Goal: Transaction & Acquisition: Book appointment/travel/reservation

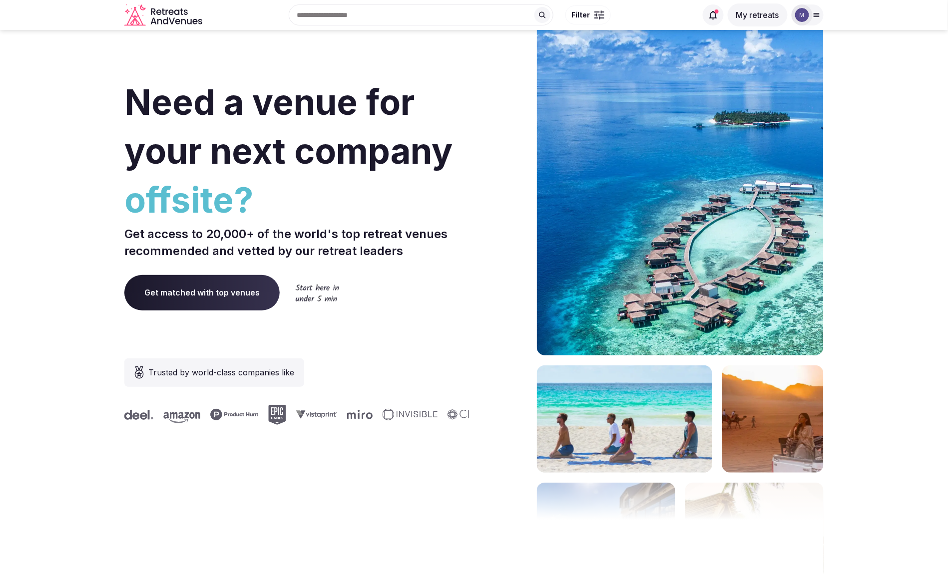
click at [862, 164] on section "Need a venue for your next company offsite? Get access to 20,000+ of the world'…" at bounding box center [474, 299] width 948 height 602
click at [809, 16] on div at bounding box center [802, 15] width 14 height 14
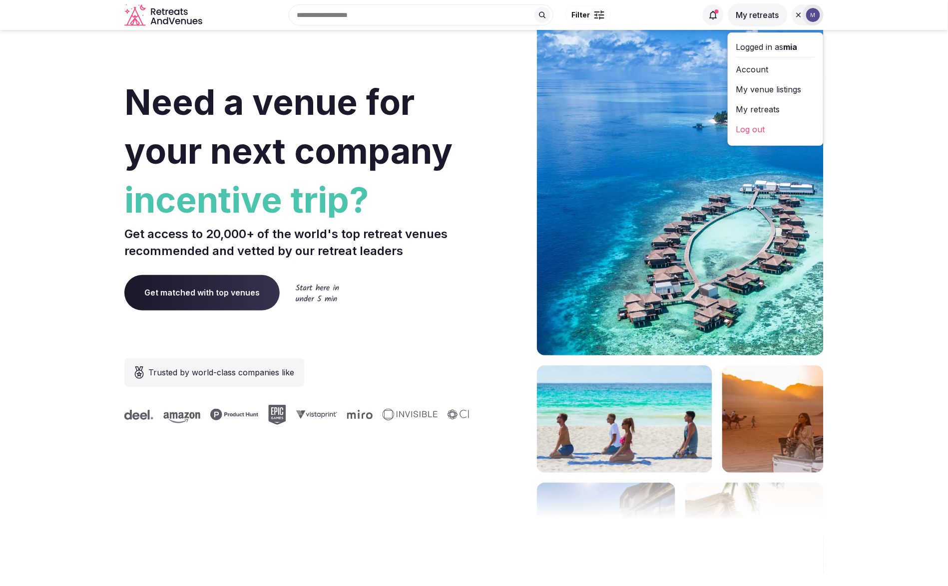
click at [778, 87] on link "My venue listings" at bounding box center [775, 89] width 79 height 16
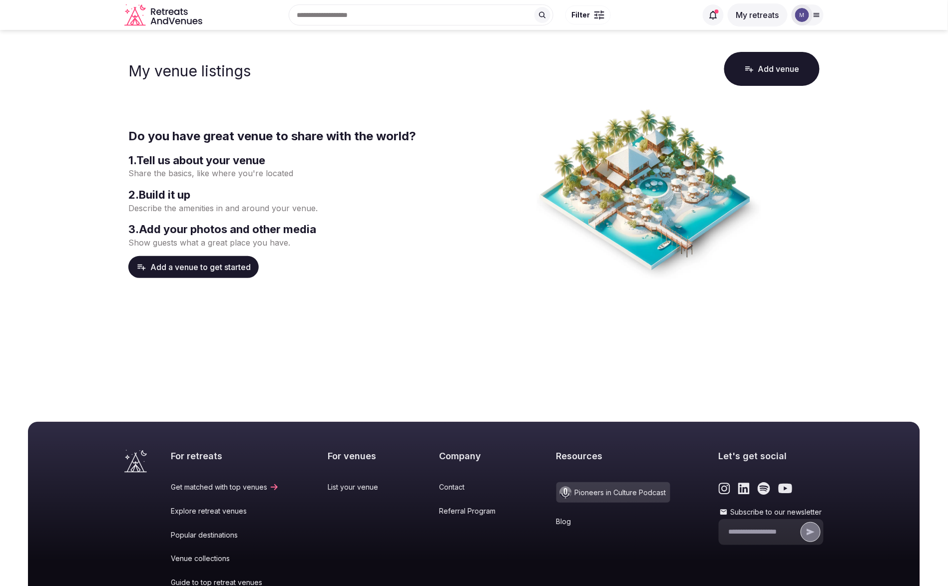
click at [811, 19] on div at bounding box center [802, 14] width 21 height 21
click at [785, 111] on link "My retreats" at bounding box center [775, 109] width 79 height 16
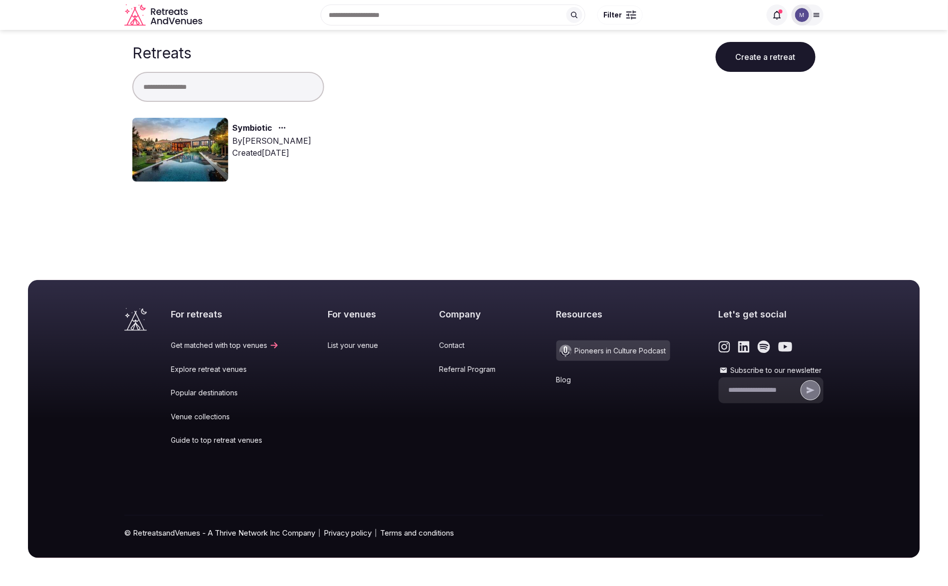
click at [256, 125] on link "Symbiotic" at bounding box center [252, 128] width 40 height 13
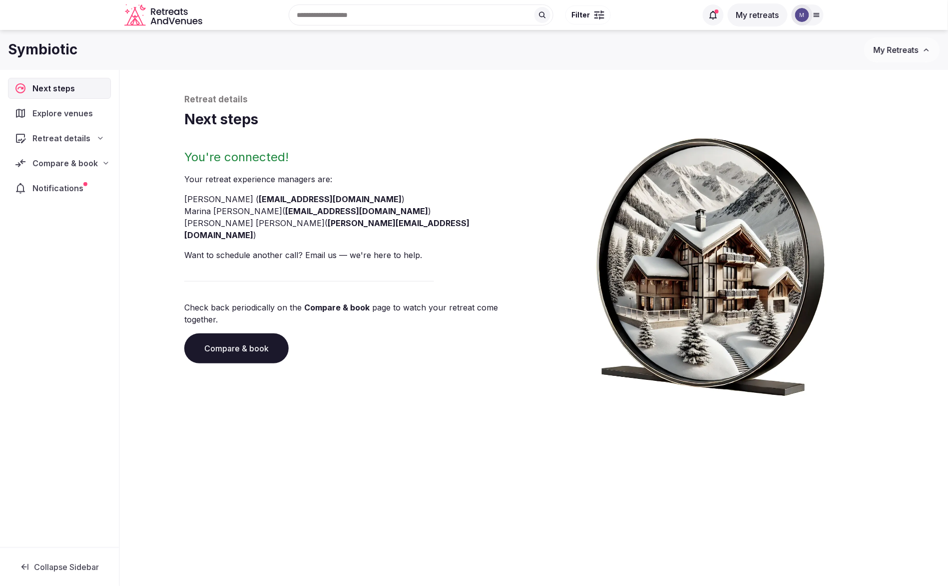
click at [73, 165] on span "Compare & book" at bounding box center [64, 163] width 65 height 12
click at [69, 186] on span "Shortlisted venues (17)" at bounding box center [64, 183] width 80 height 10
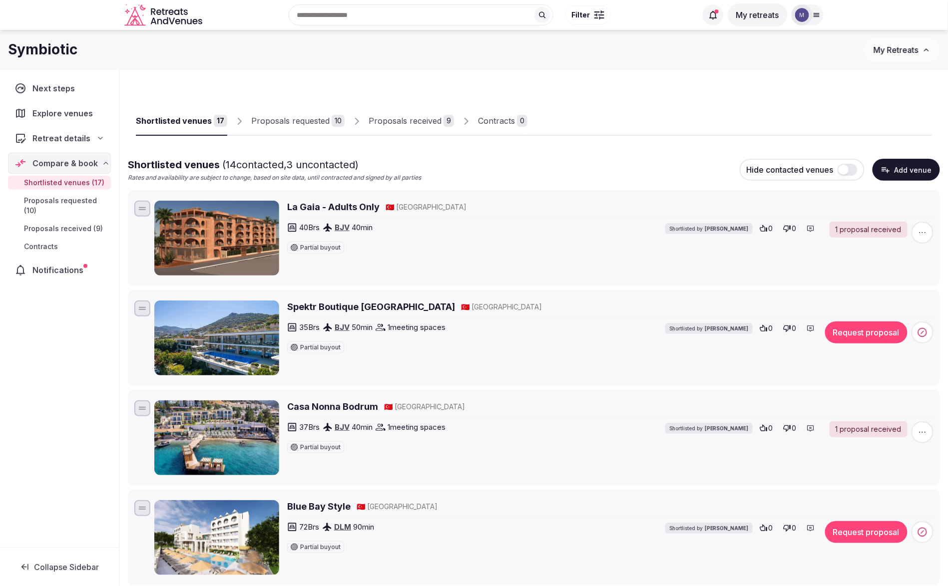
click at [330, 208] on h2 "La Gaia - Adults Only" at bounding box center [333, 207] width 92 height 12
click at [296, 119] on div "Proposals requested" at bounding box center [290, 121] width 78 height 12
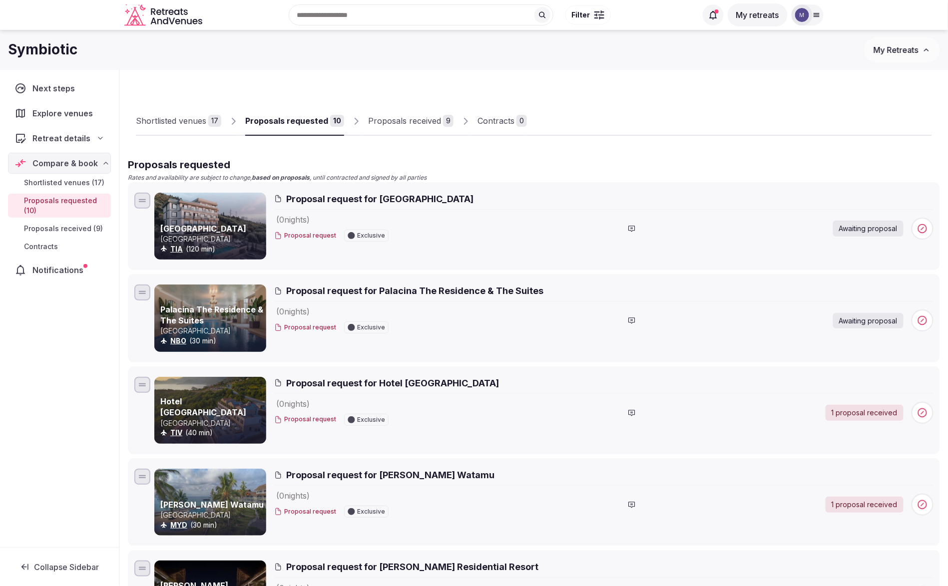
click at [405, 124] on div "Proposals received" at bounding box center [404, 121] width 73 height 12
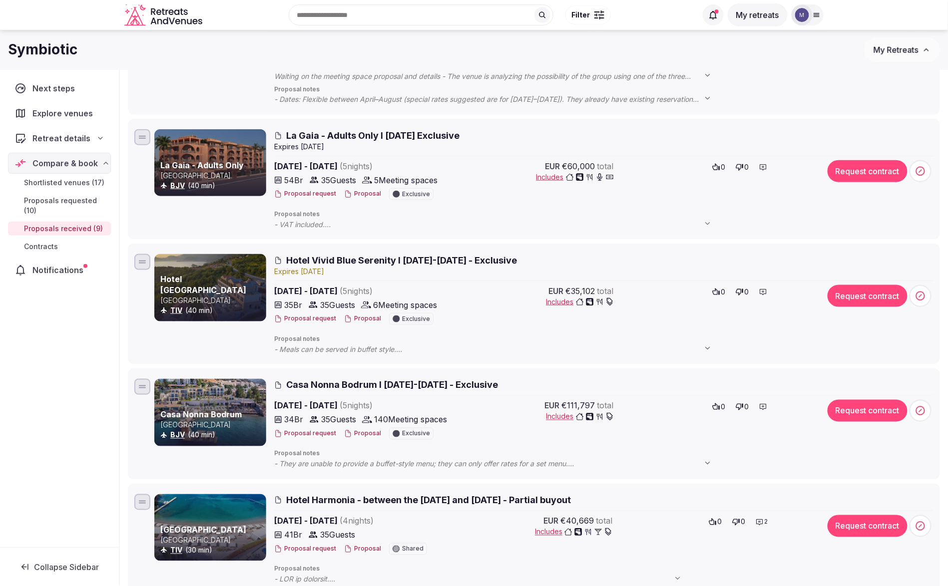
scroll to position [330, 0]
click at [395, 262] on span "Hotel Vivid Blue Serenity I [DATE]-[DATE] - Exclusive" at bounding box center [401, 261] width 231 height 12
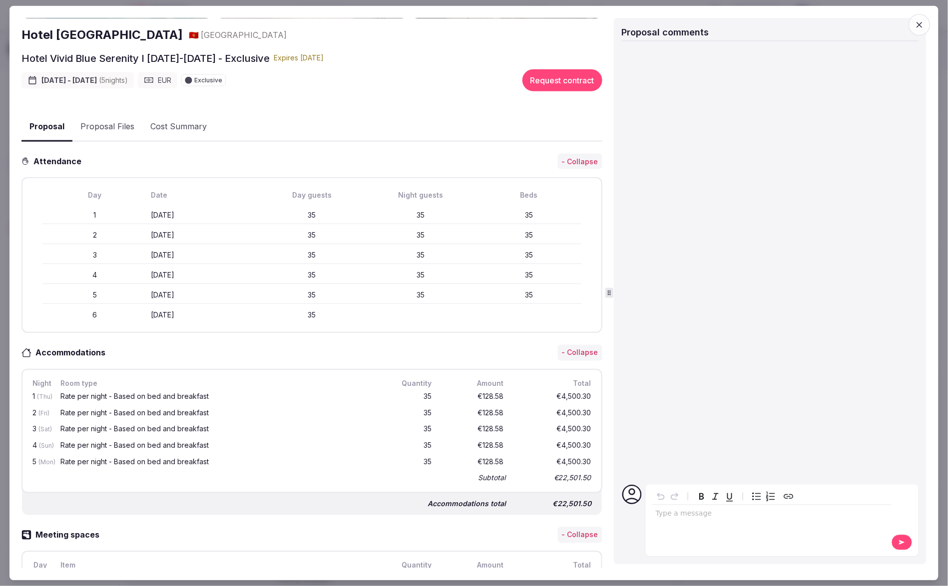
scroll to position [0, 0]
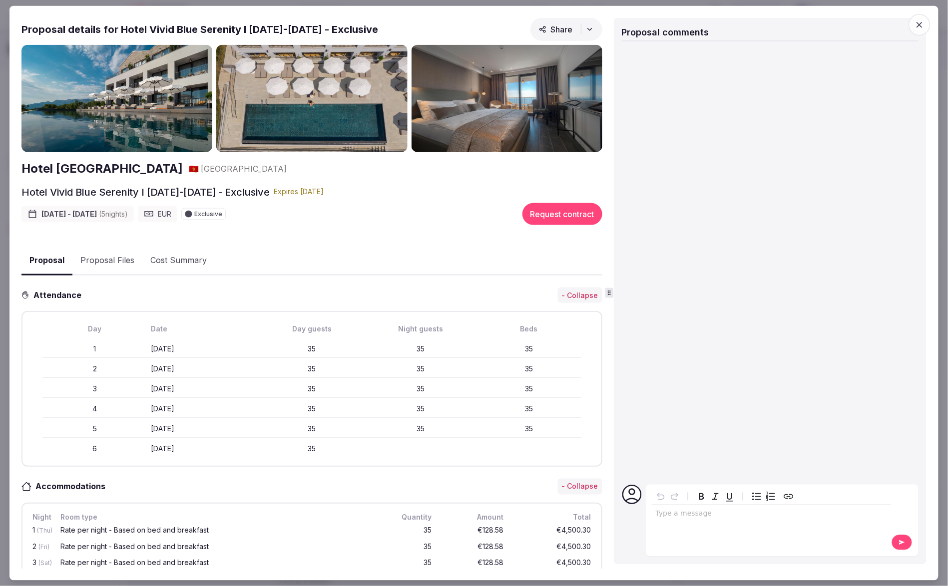
click at [543, 84] on img at bounding box center [507, 98] width 191 height 107
click at [178, 173] on h2 "Hotel [GEOGRAPHIC_DATA]" at bounding box center [101, 168] width 161 height 17
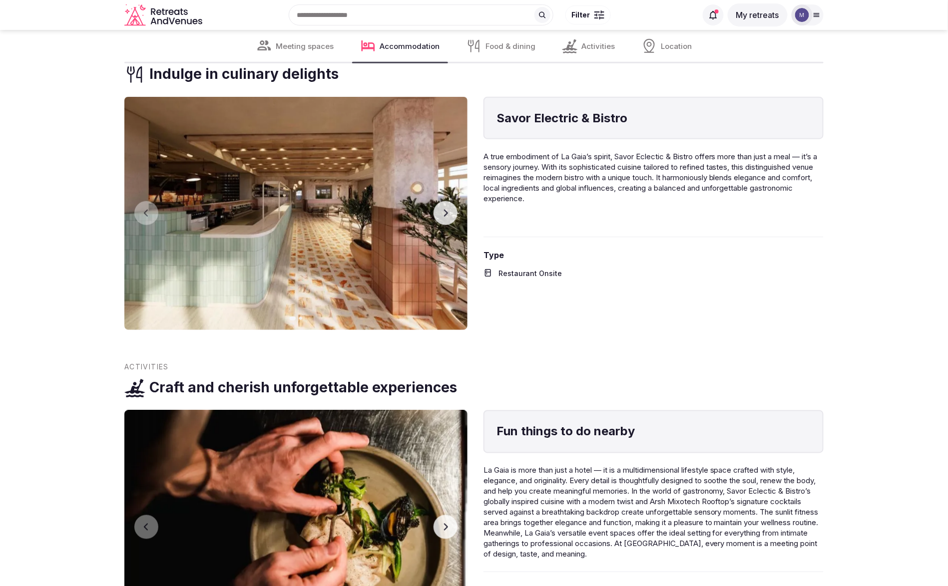
scroll to position [1537, 0]
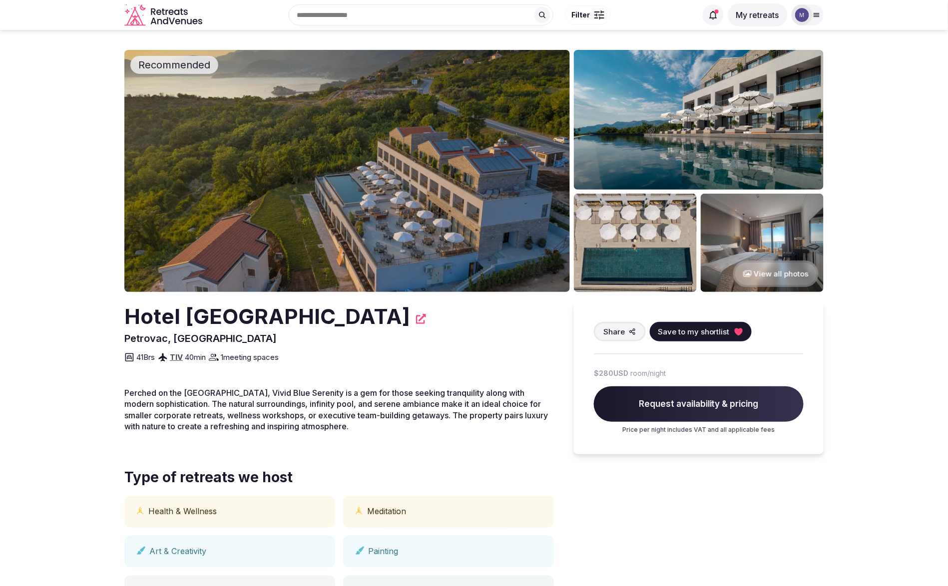
click at [781, 273] on button "View all photos" at bounding box center [775, 274] width 85 height 26
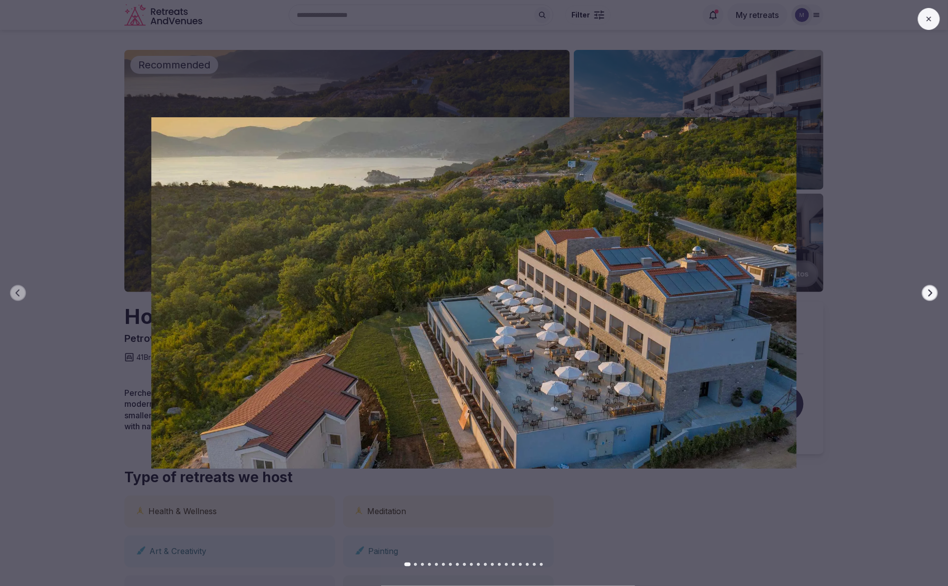
click at [929, 293] on icon "button" at bounding box center [930, 293] width 8 height 8
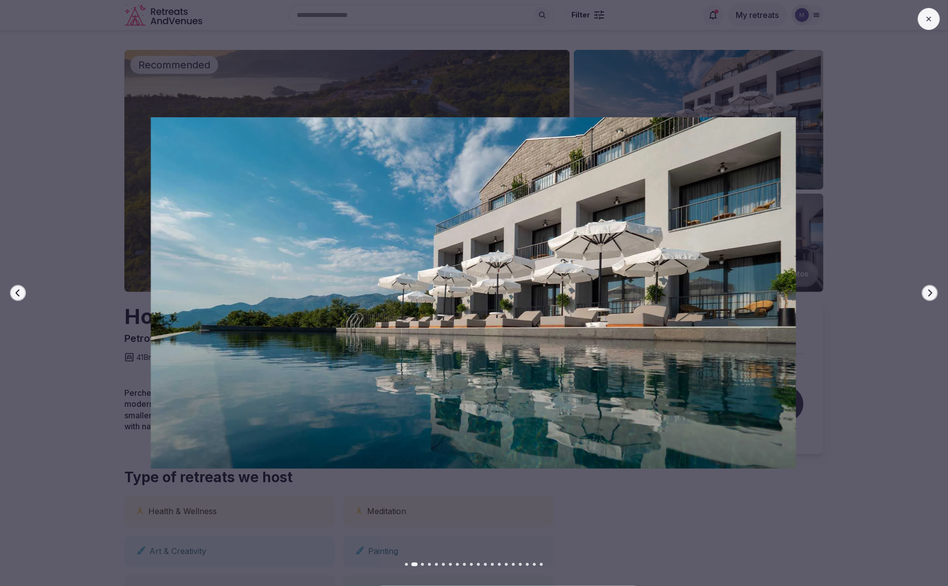
click at [929, 293] on icon "button" at bounding box center [930, 293] width 8 height 8
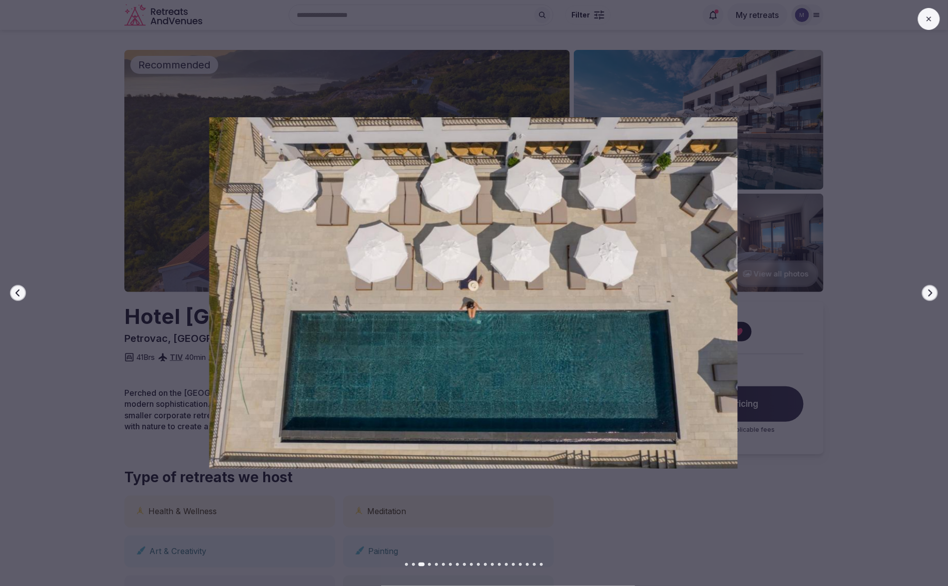
click at [929, 293] on icon "button" at bounding box center [930, 293] width 8 height 8
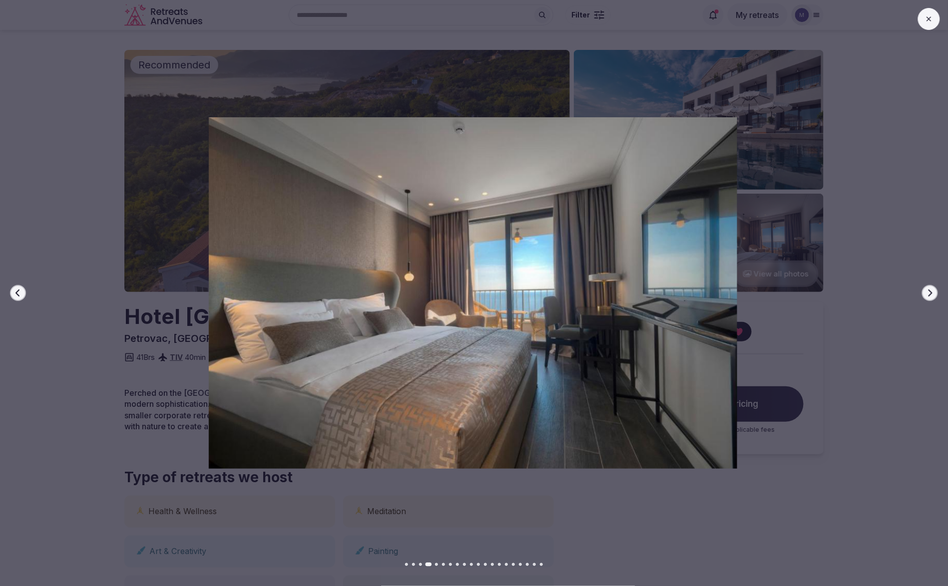
click at [930, 293] on icon "button" at bounding box center [930, 293] width 8 height 8
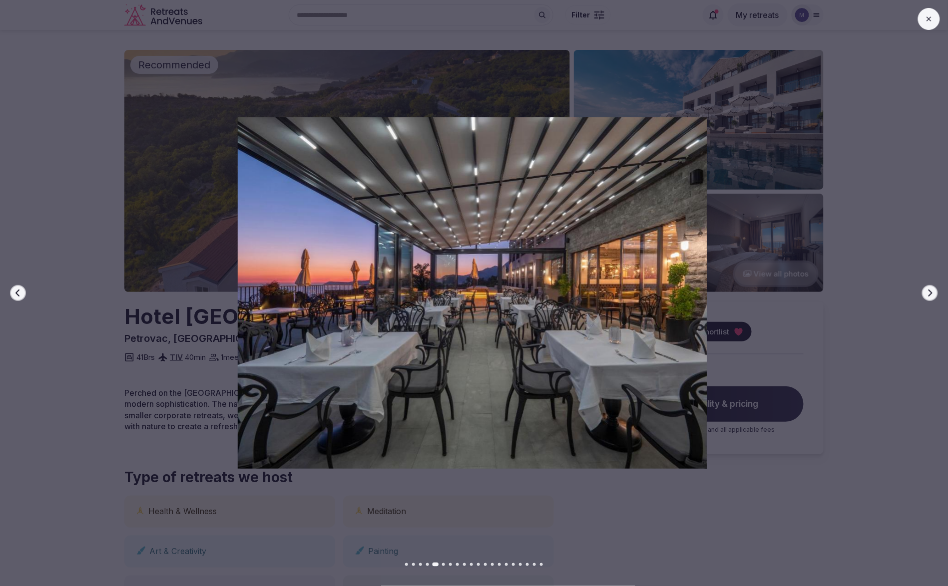
click at [930, 292] on icon "button" at bounding box center [930, 293] width 8 height 8
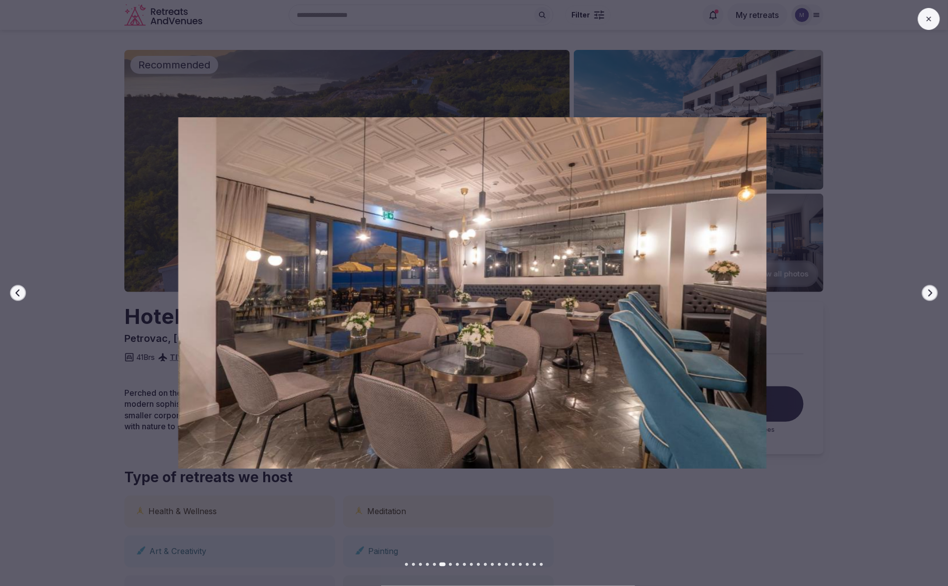
click at [930, 292] on icon "button" at bounding box center [930, 293] width 8 height 8
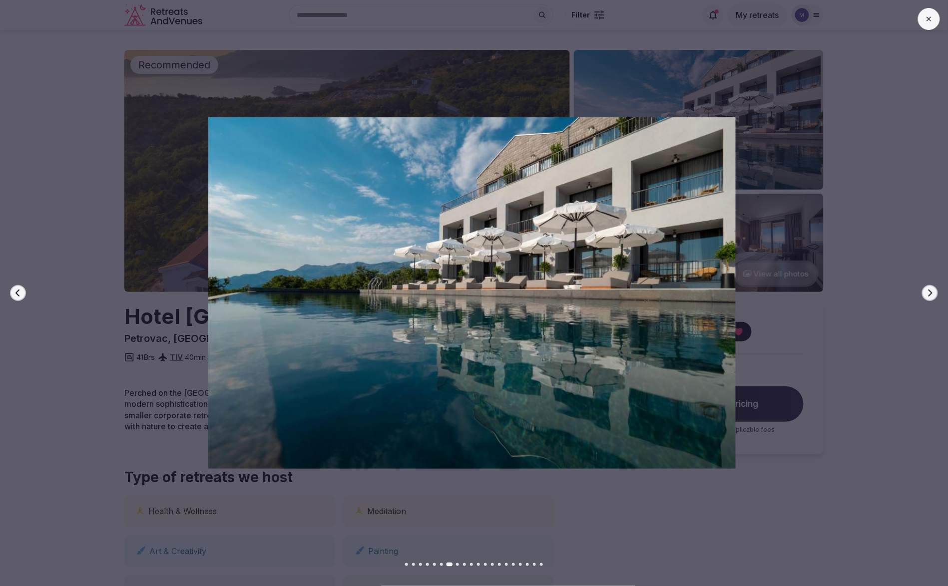
click at [930, 292] on icon "button" at bounding box center [930, 293] width 8 height 8
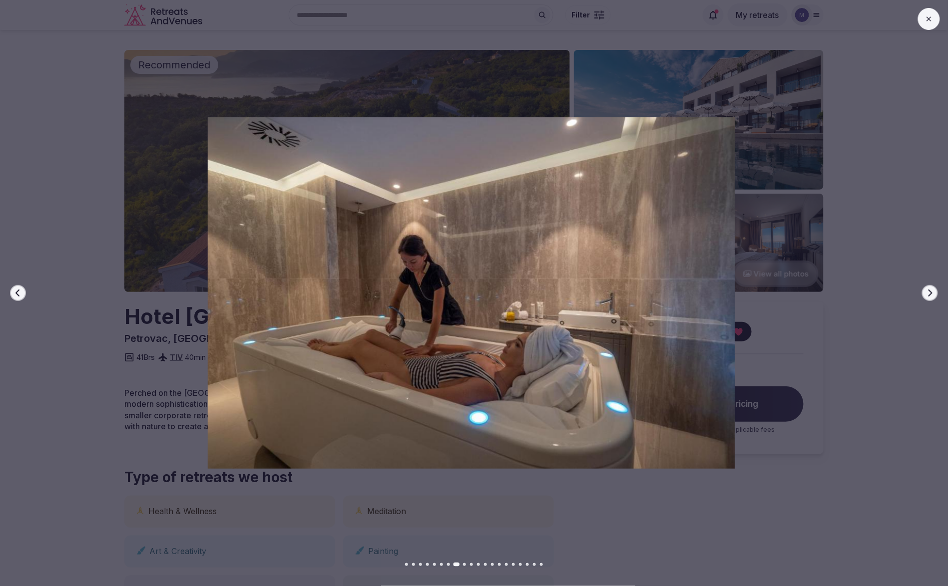
click at [930, 292] on icon "button" at bounding box center [930, 293] width 8 height 8
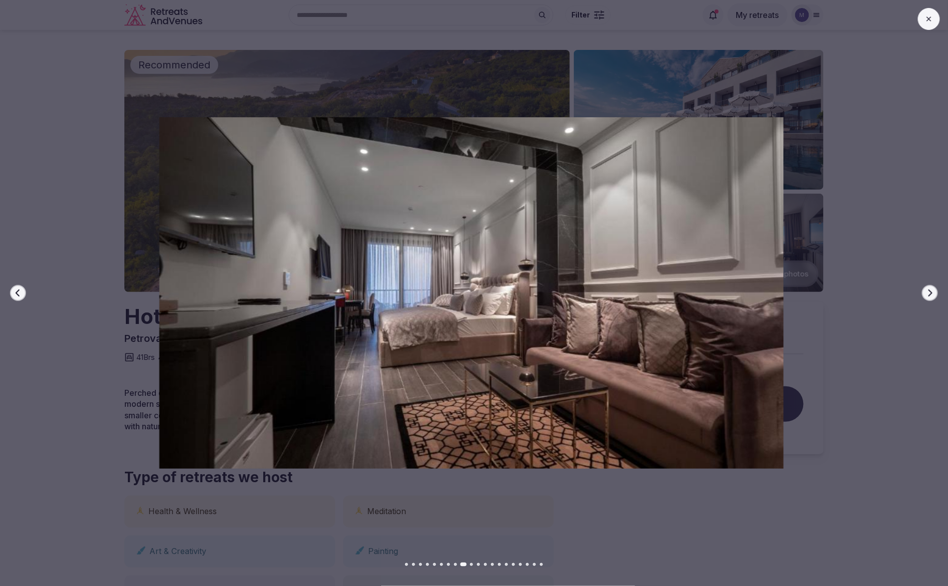
click at [930, 292] on icon "button" at bounding box center [930, 293] width 8 height 8
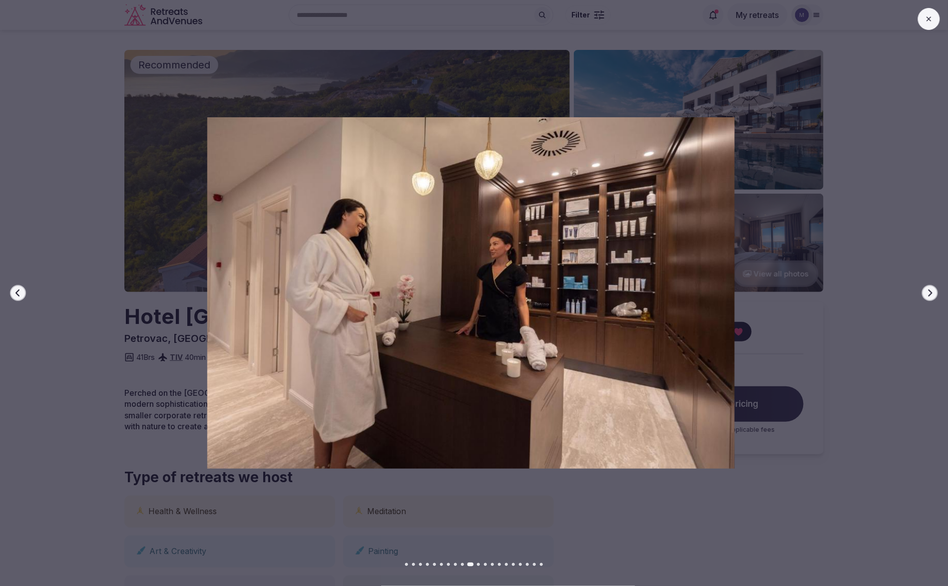
click at [931, 292] on icon "button" at bounding box center [930, 293] width 8 height 8
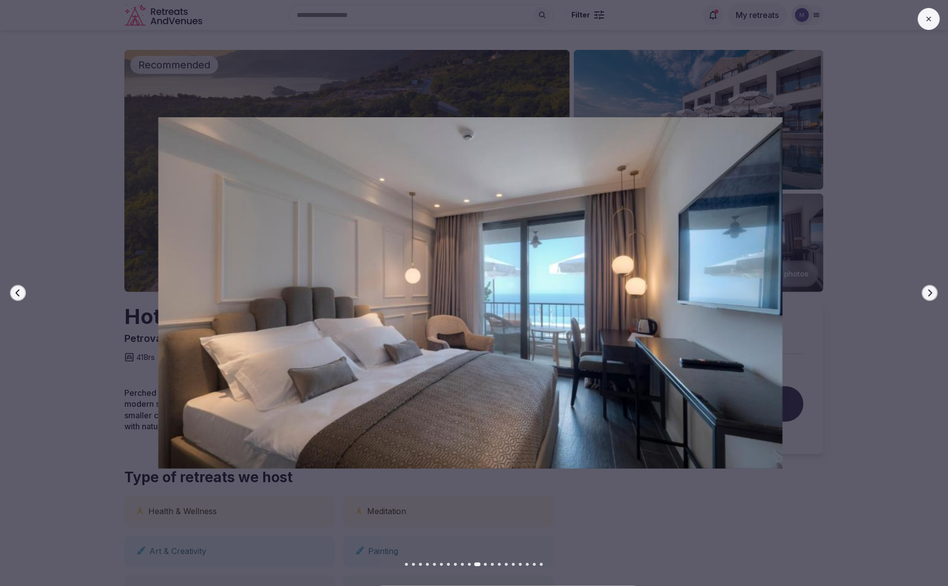
click at [931, 292] on icon "button" at bounding box center [931, 293] width 4 height 7
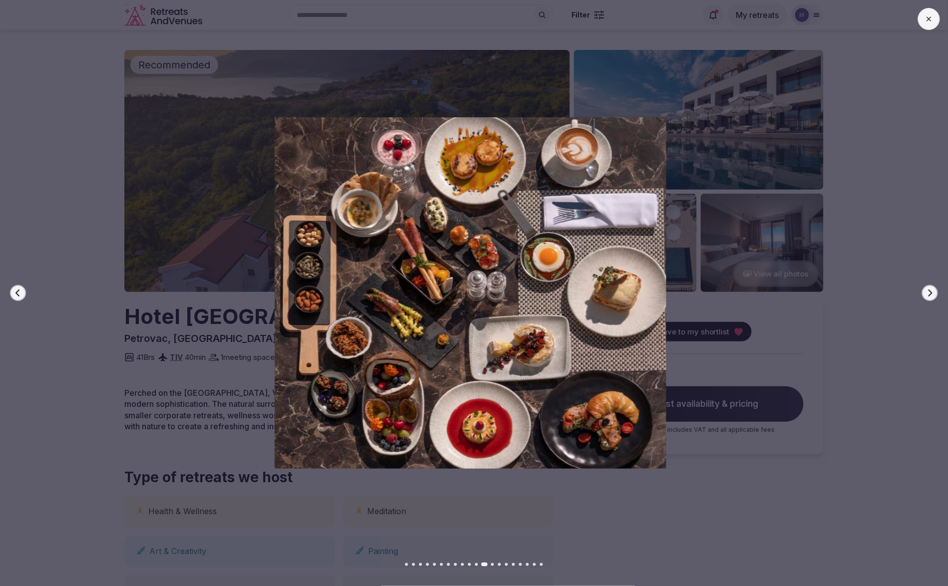
click at [931, 292] on icon "button" at bounding box center [931, 293] width 4 height 7
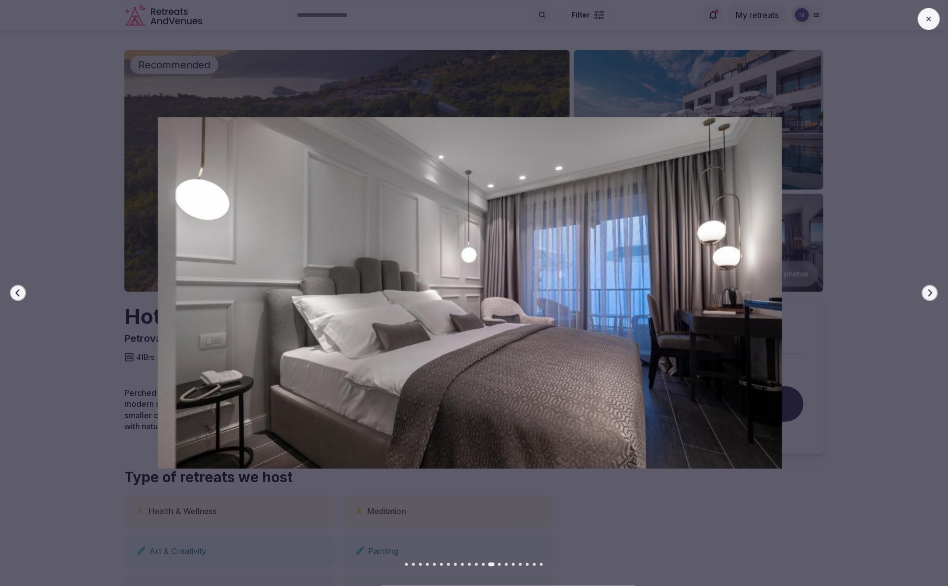
click at [931, 292] on icon "button" at bounding box center [931, 293] width 4 height 7
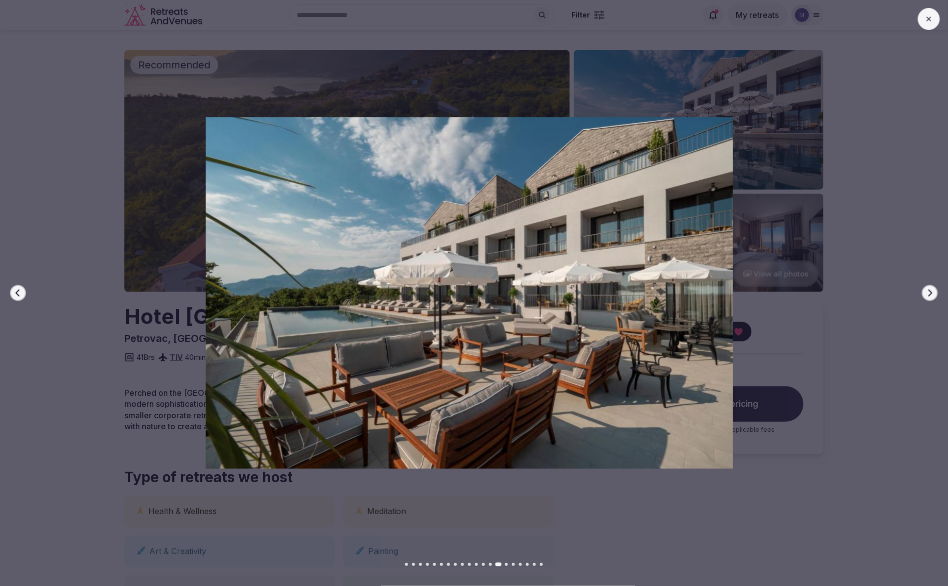
click at [931, 292] on icon "button" at bounding box center [931, 293] width 4 height 7
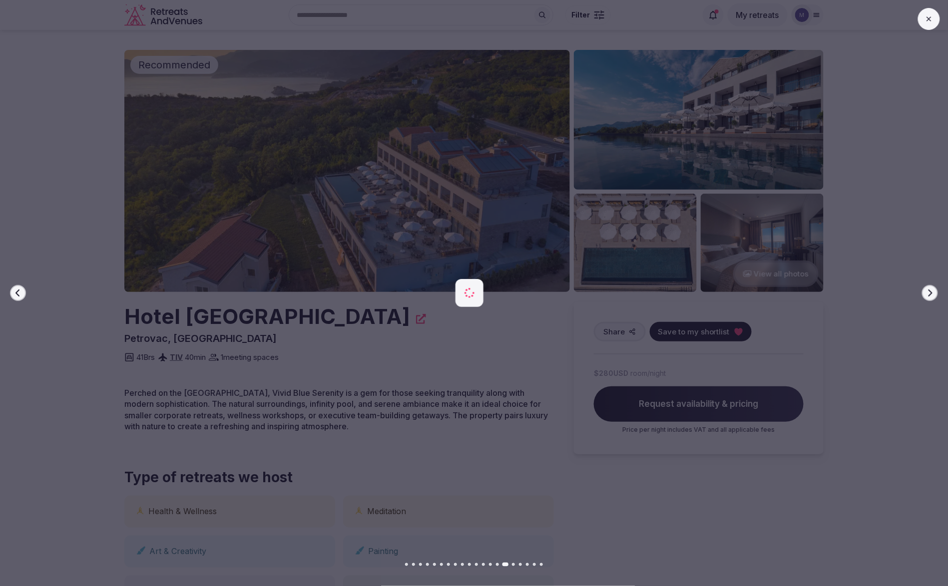
click at [931, 292] on icon "button" at bounding box center [931, 293] width 4 height 7
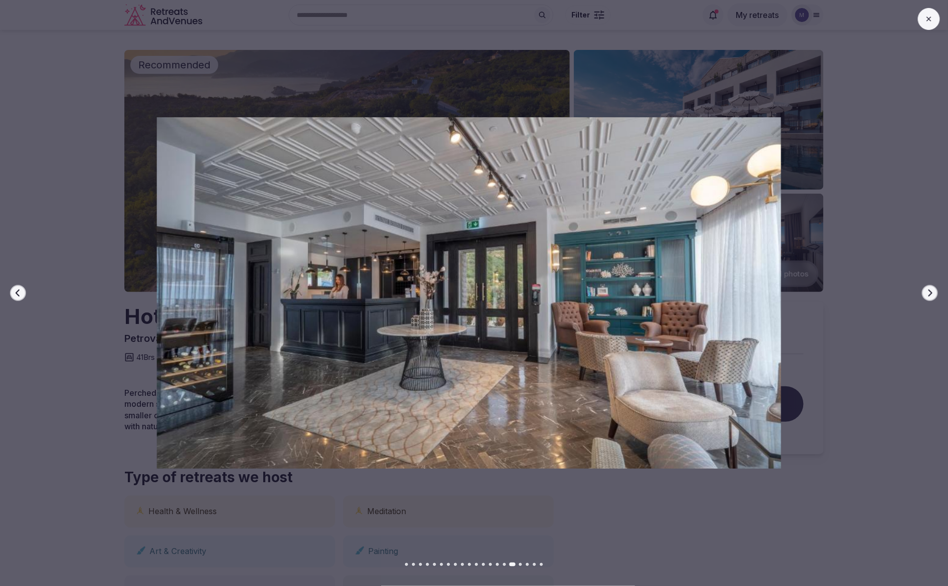
click at [931, 292] on icon "button" at bounding box center [931, 293] width 4 height 7
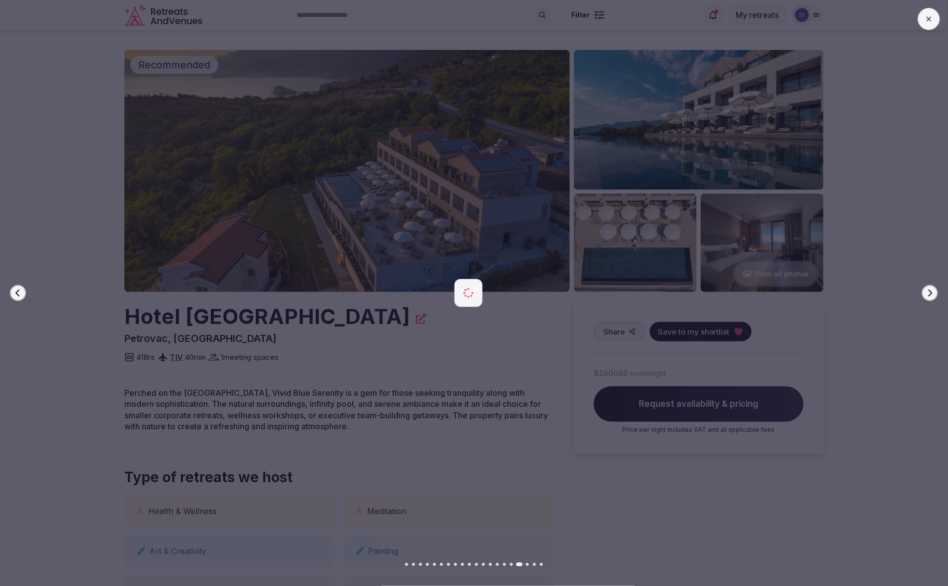
click at [931, 292] on icon "button" at bounding box center [931, 293] width 4 height 7
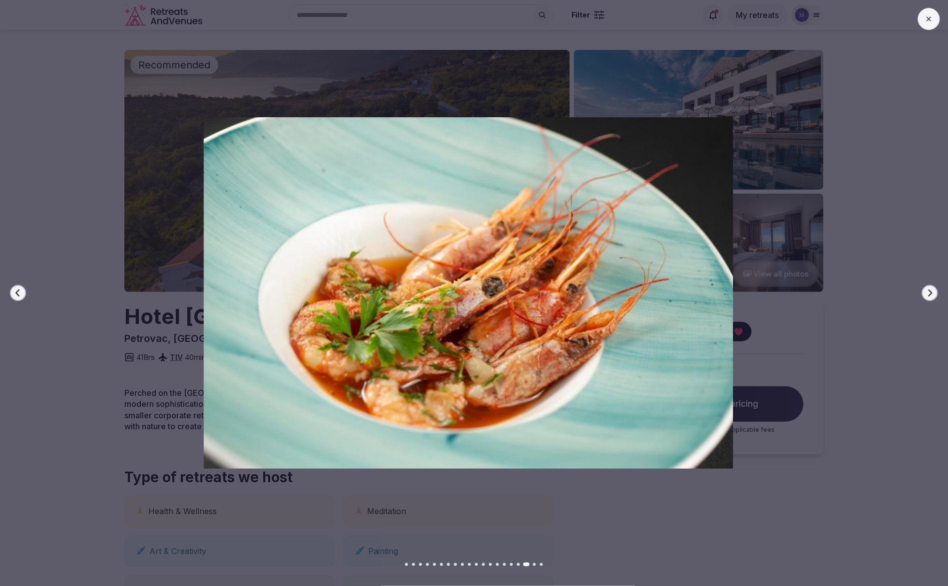
click at [931, 292] on icon "button" at bounding box center [931, 293] width 4 height 7
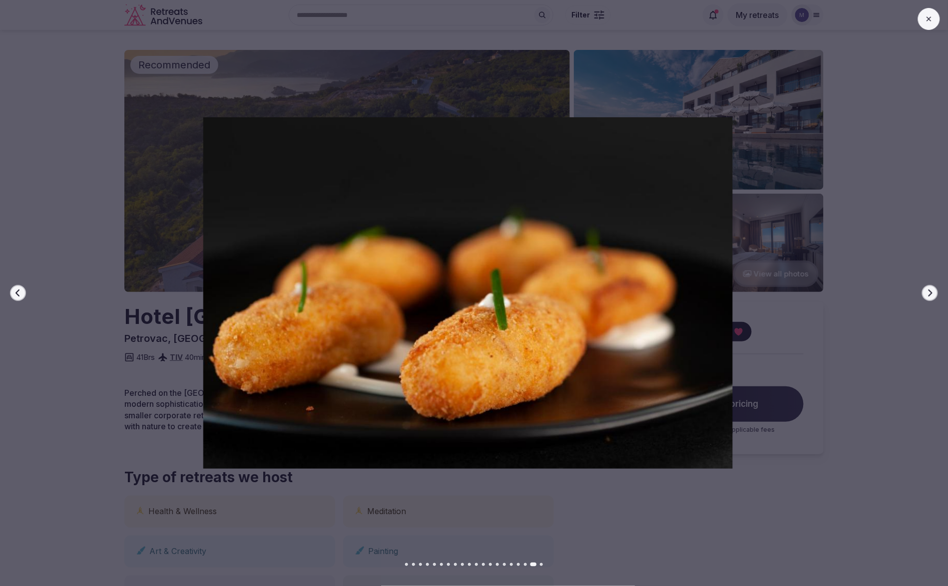
click at [931, 292] on icon "button" at bounding box center [931, 293] width 4 height 7
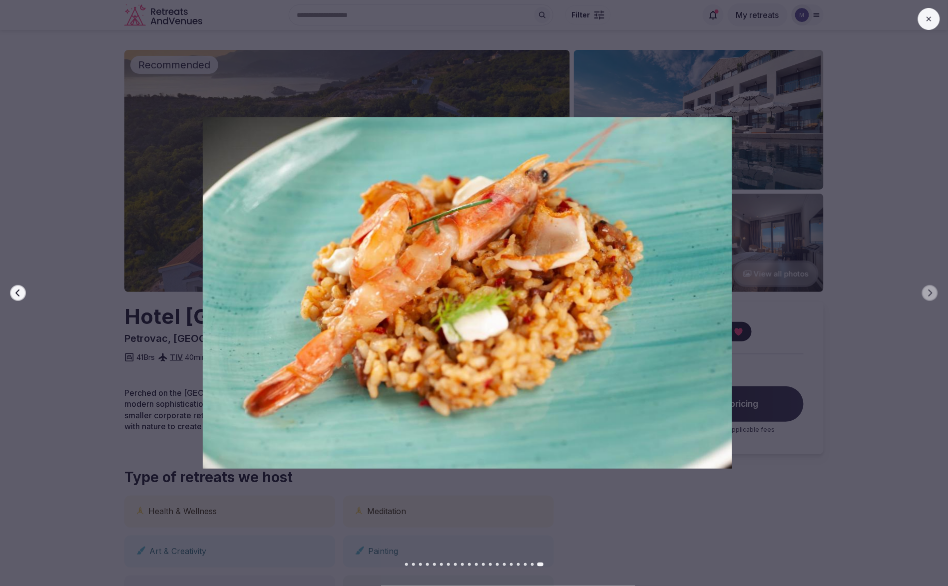
click at [881, 225] on div at bounding box center [464, 293] width 956 height 352
click at [932, 23] on button at bounding box center [929, 19] width 22 height 22
